Goal: Navigation & Orientation: Understand site structure

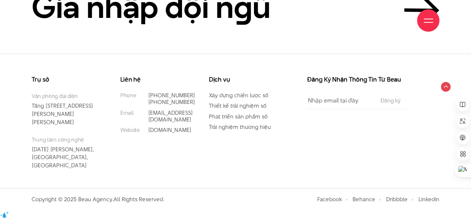
scroll to position [2621, 0]
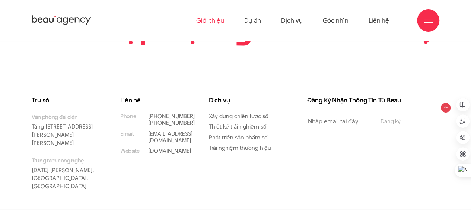
click at [410, 31] on icon at bounding box center [420, 31] width 29 height 0
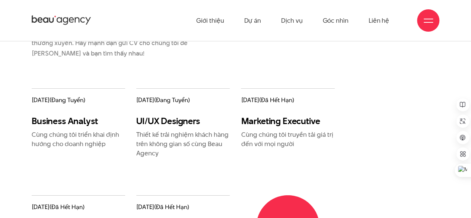
scroll to position [868, 0]
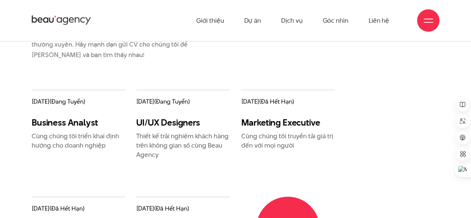
click at [181, 102] on span "(đang tuyển)" at bounding box center [172, 101] width 36 height 9
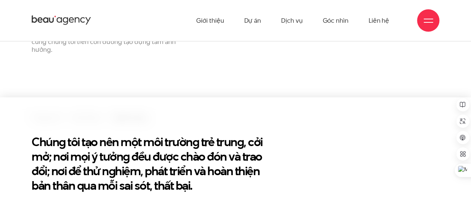
scroll to position [0, 0]
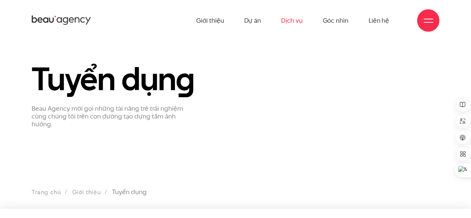
click at [298, 21] on link "Dịch vụ" at bounding box center [291, 20] width 21 height 41
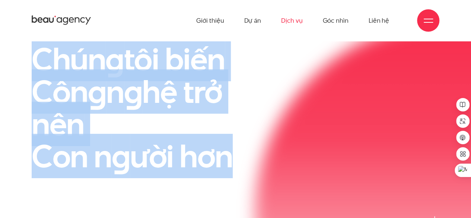
drag, startPoint x: 233, startPoint y: 158, endPoint x: 34, endPoint y: 65, distance: 220.5
click at [34, 65] on h1 "Chún g tôi biến Côn g n g hệ trở nên Con n g ười hơn" at bounding box center [148, 108] width 233 height 130
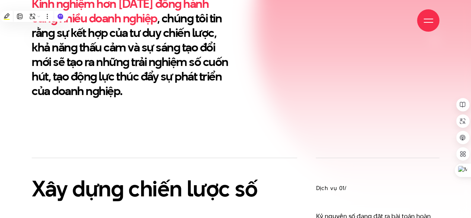
scroll to position [298, 0]
